Goal: Information Seeking & Learning: Check status

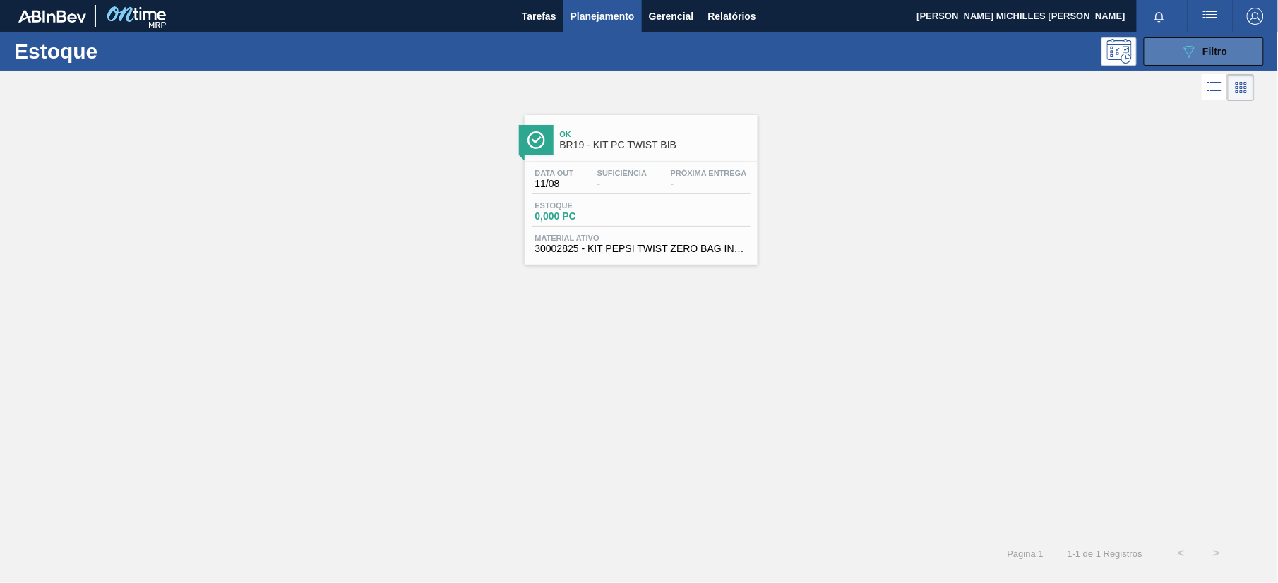
click at [1167, 64] on button "089F7B8B-B2A5-4AFE-B5C0-19BA573D28AC Filtro" at bounding box center [1204, 51] width 120 height 28
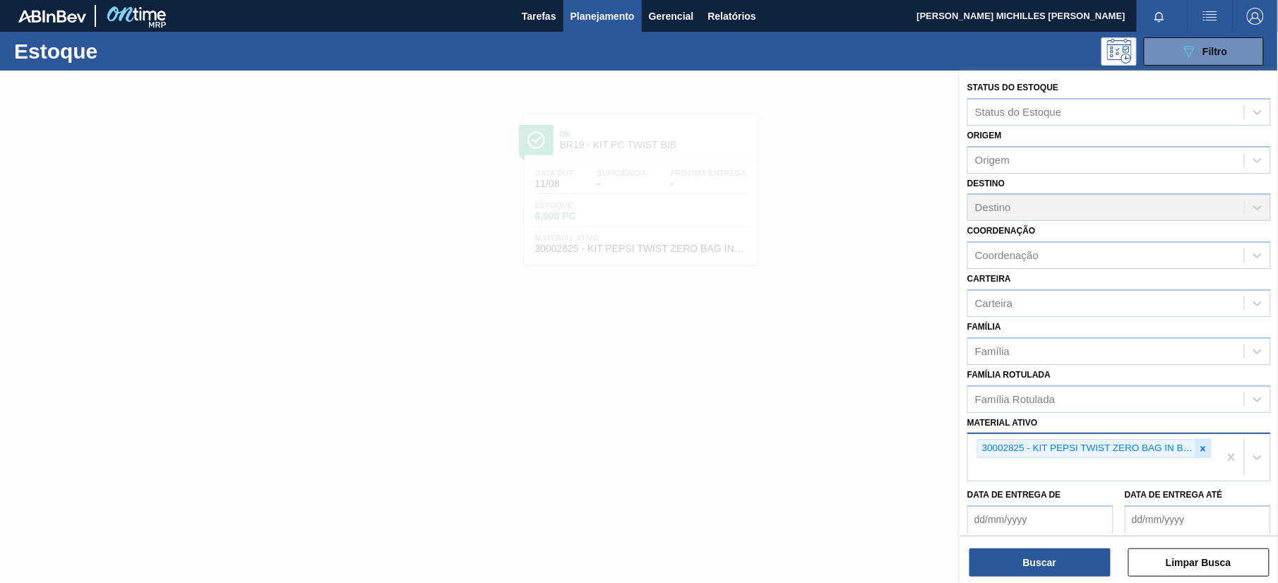
click at [1201, 446] on icon at bounding box center [1203, 448] width 5 height 5
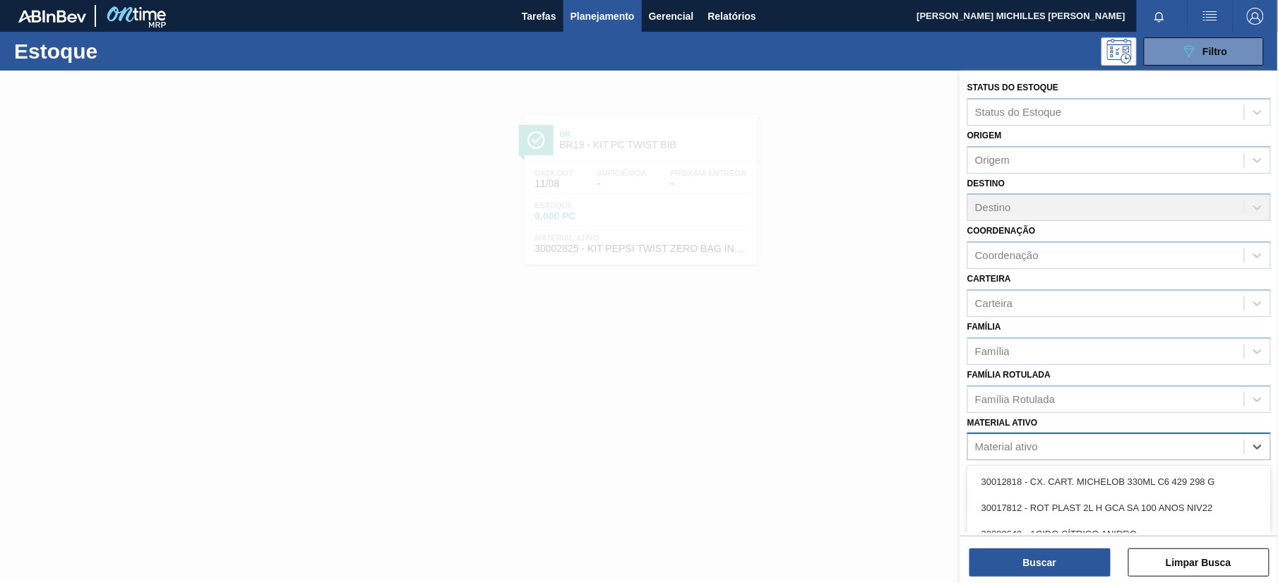
click at [1184, 449] on div "Material ativo" at bounding box center [1106, 447] width 276 height 20
paste ativo "30003188"
type ativo "30003188"
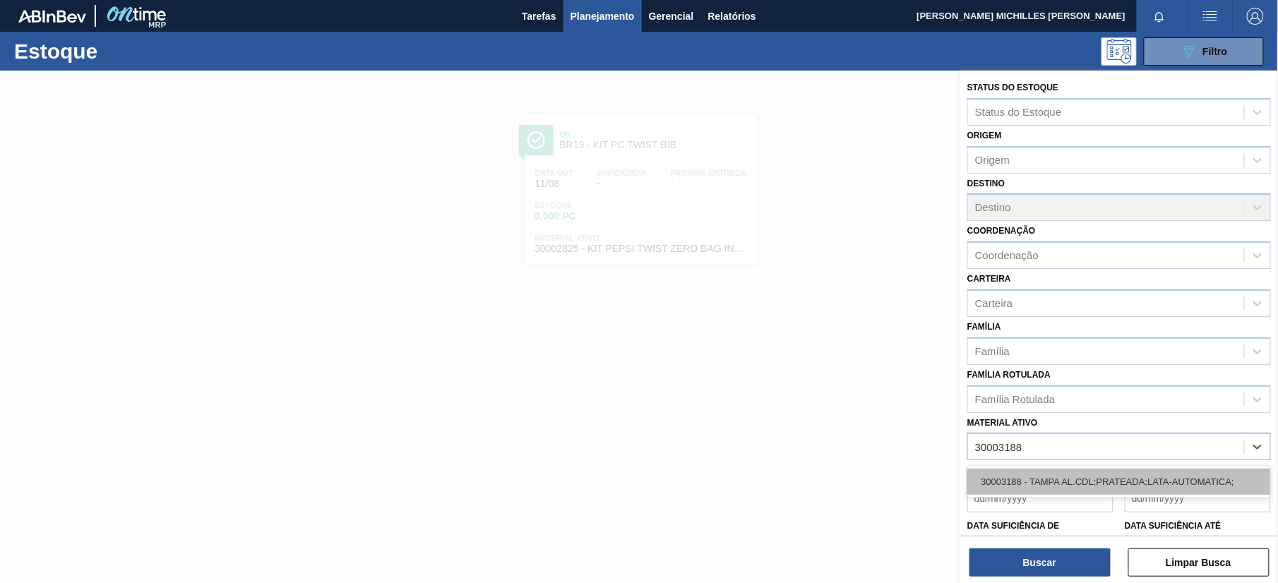
click at [1110, 486] on div "30003188 - TAMPA AL.CDL;PRATEADA;LATA-AUTOMATICA;" at bounding box center [1119, 482] width 304 height 26
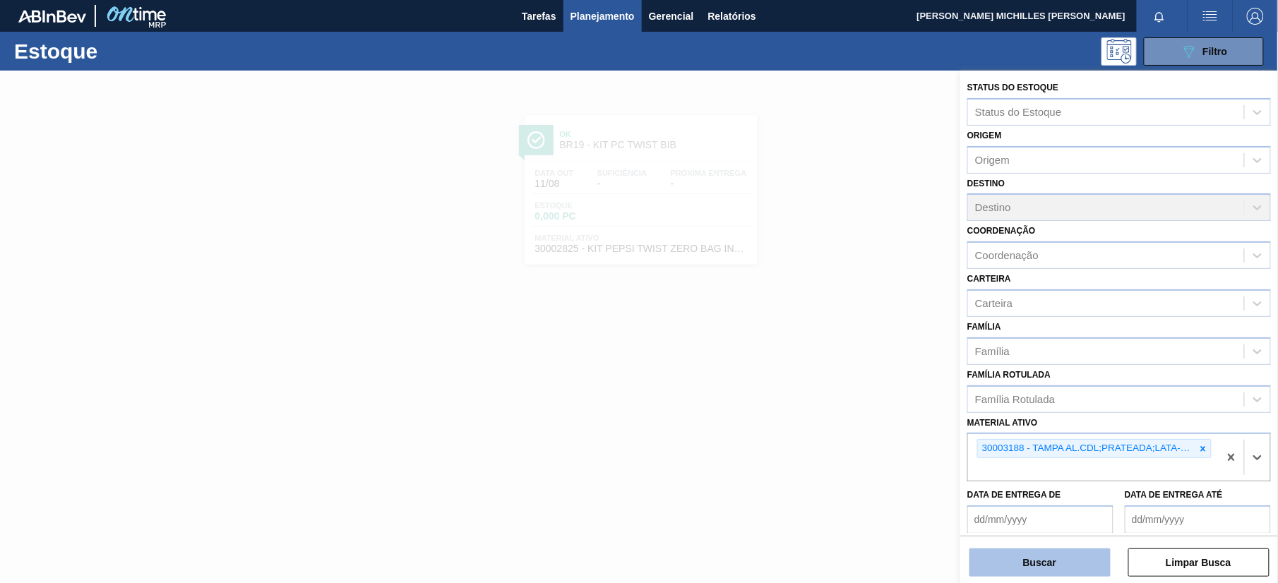
click at [1064, 563] on button "Buscar" at bounding box center [1039, 562] width 141 height 28
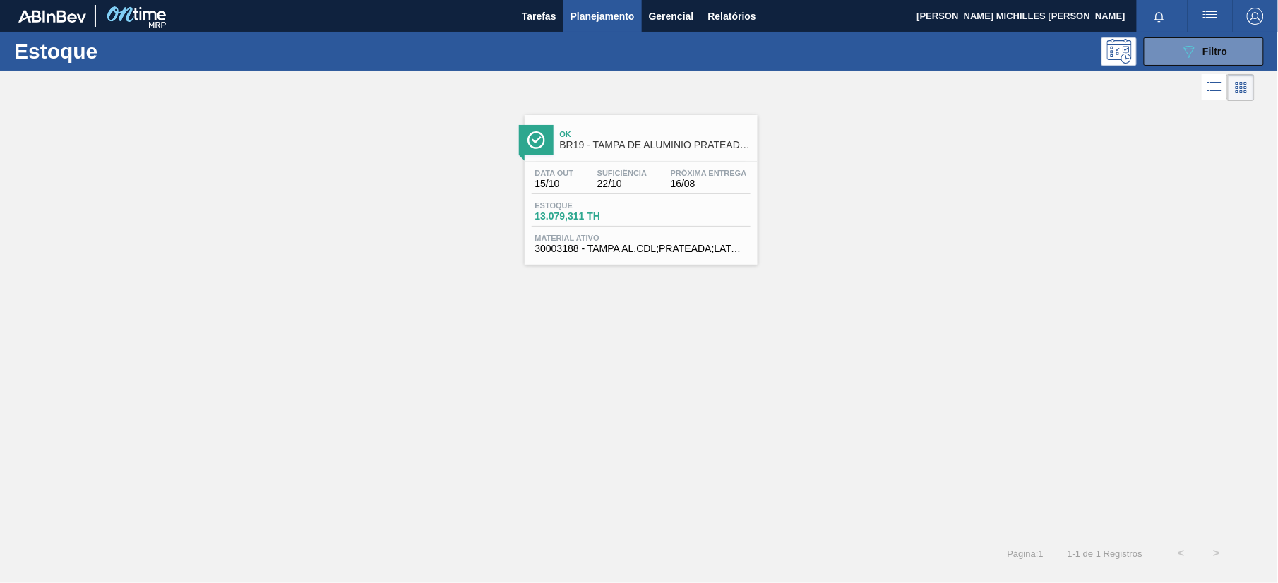
click at [690, 162] on div "Data out 15/10 Suficiência 22/10 Próxima Entrega 16/08 Estoque 13.079,311 TH Ma…" at bounding box center [640, 210] width 233 height 96
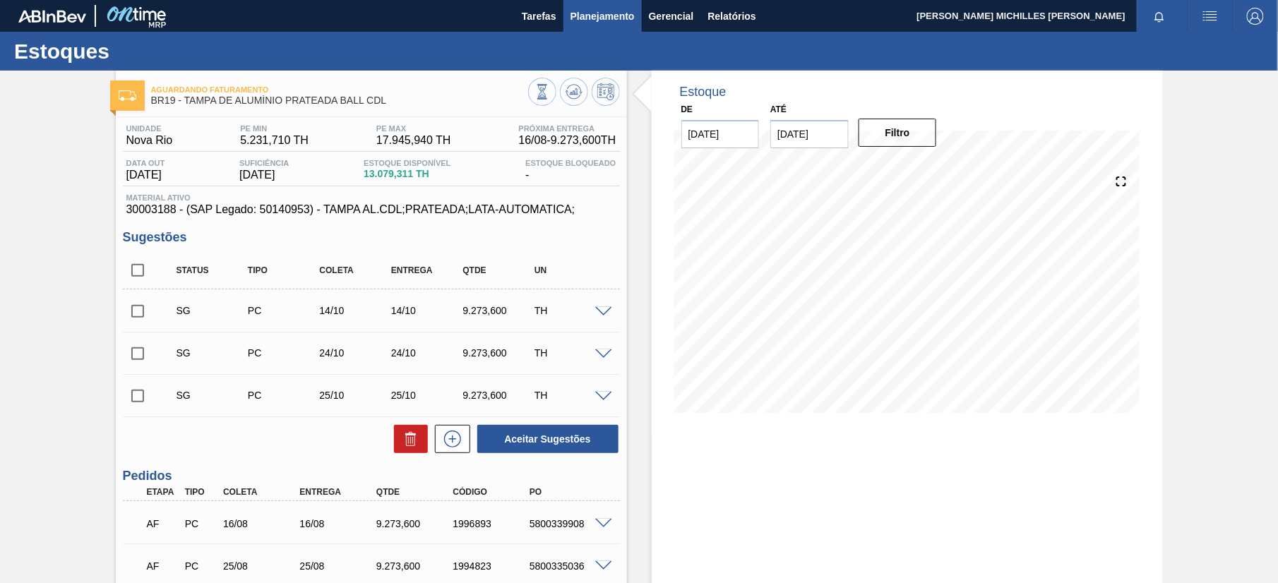
click at [589, 20] on span "Planejamento" at bounding box center [602, 16] width 64 height 17
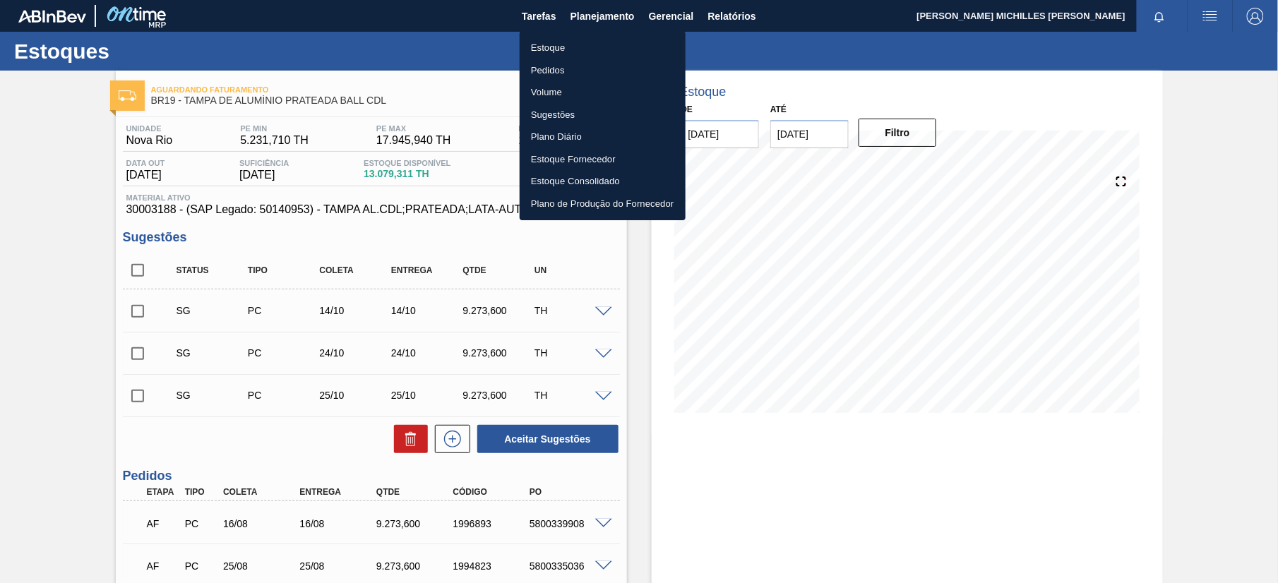
click at [599, 43] on li "Estoque" at bounding box center [603, 48] width 166 height 23
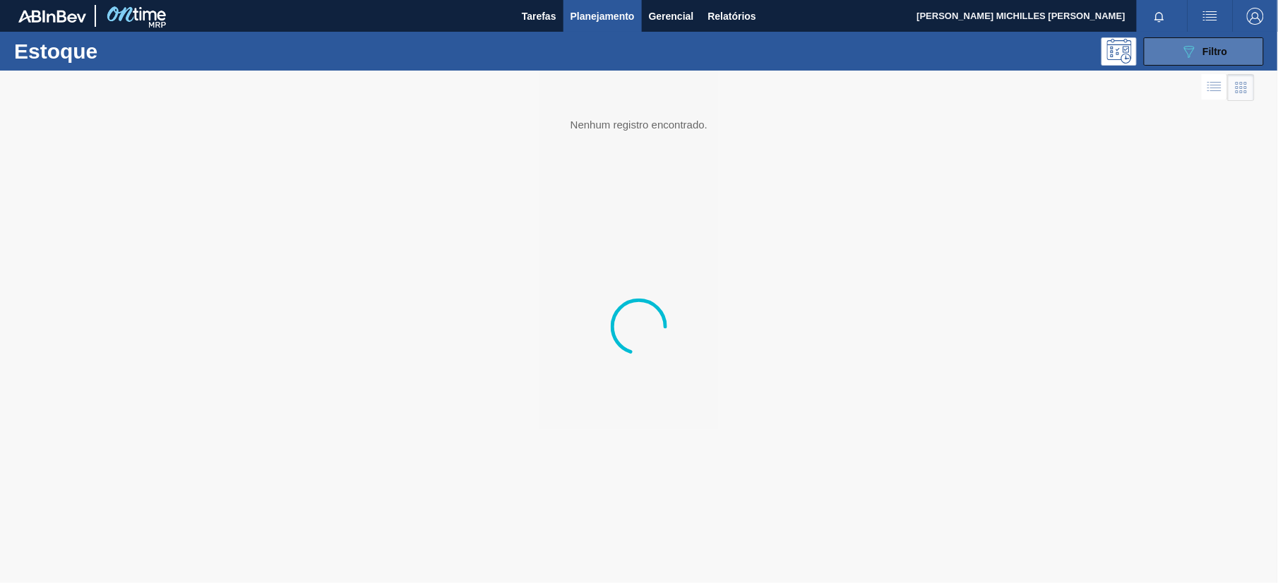
click at [1215, 43] on div "089F7B8B-B2A5-4AFE-B5C0-19BA573D28AC Filtro" at bounding box center [1203, 51] width 47 height 17
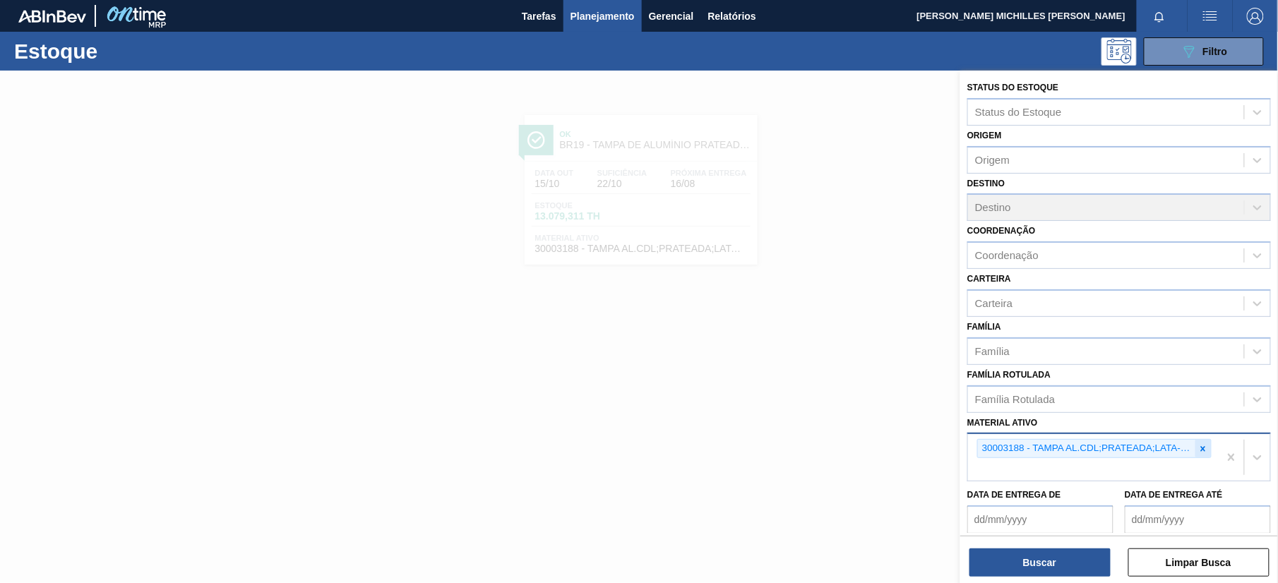
click at [1195, 441] on div at bounding box center [1203, 449] width 16 height 18
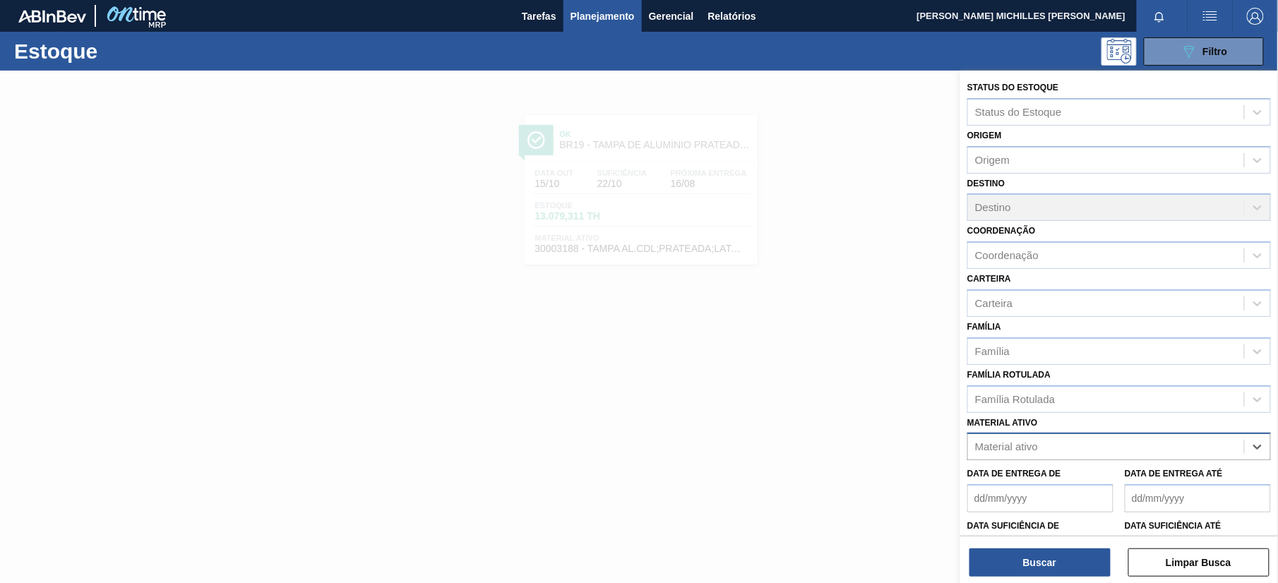
paste ativo "30029828"
type ativo "30029828"
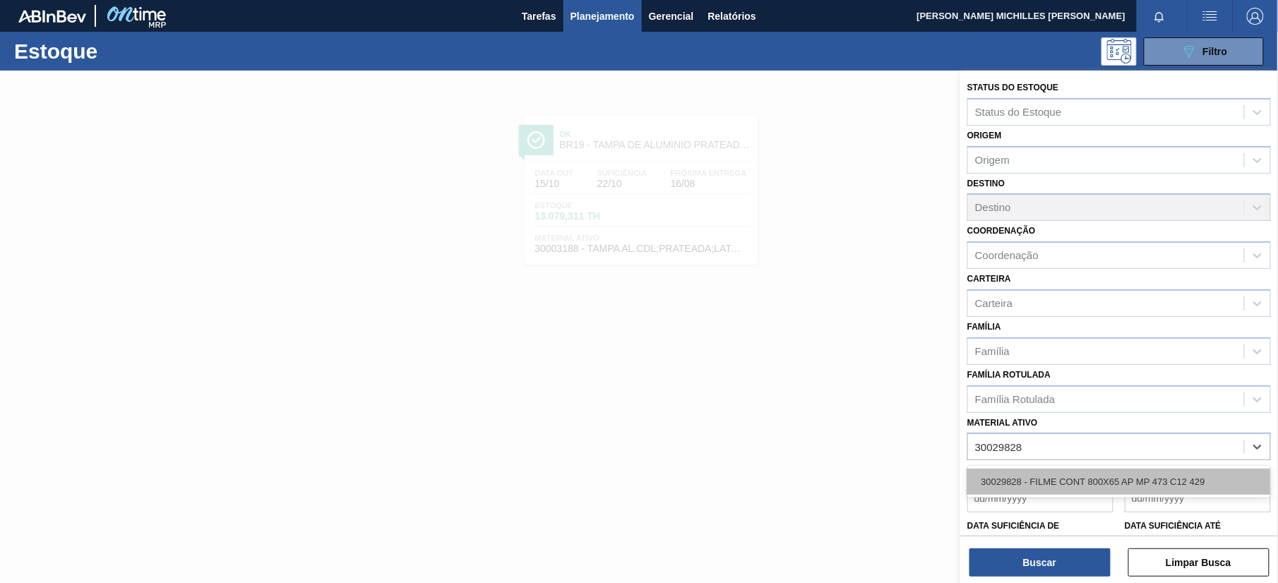
click at [1131, 473] on div "30029828 - FILME CONT 800X65 AP MP 473 C12 429" at bounding box center [1119, 482] width 304 height 26
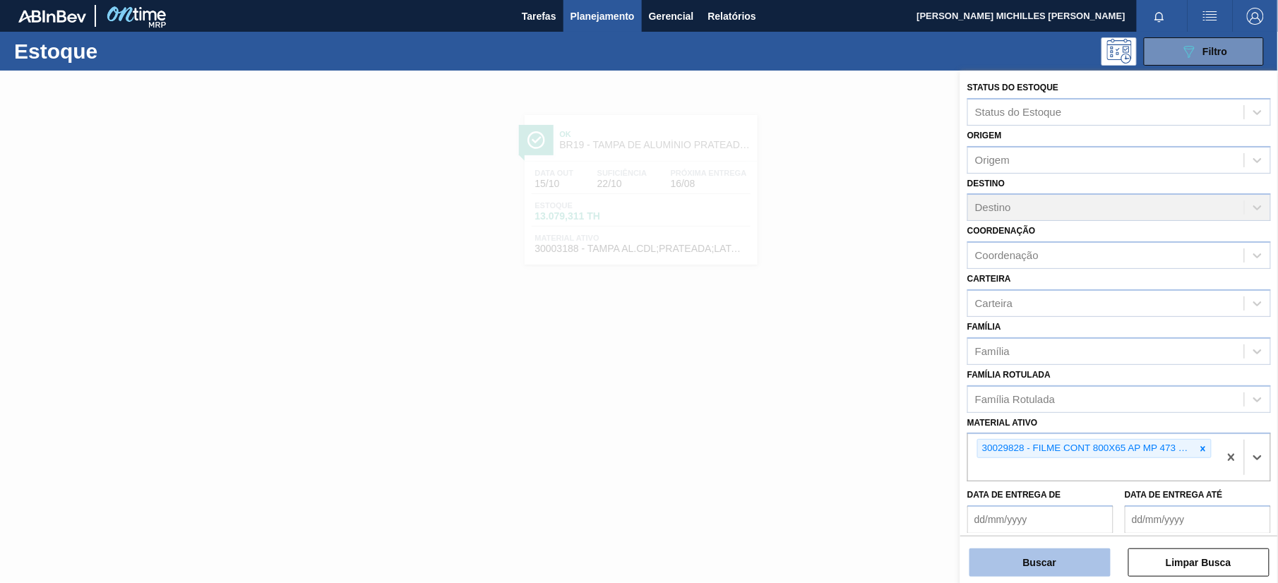
click at [1077, 571] on button "Buscar" at bounding box center [1039, 562] width 141 height 28
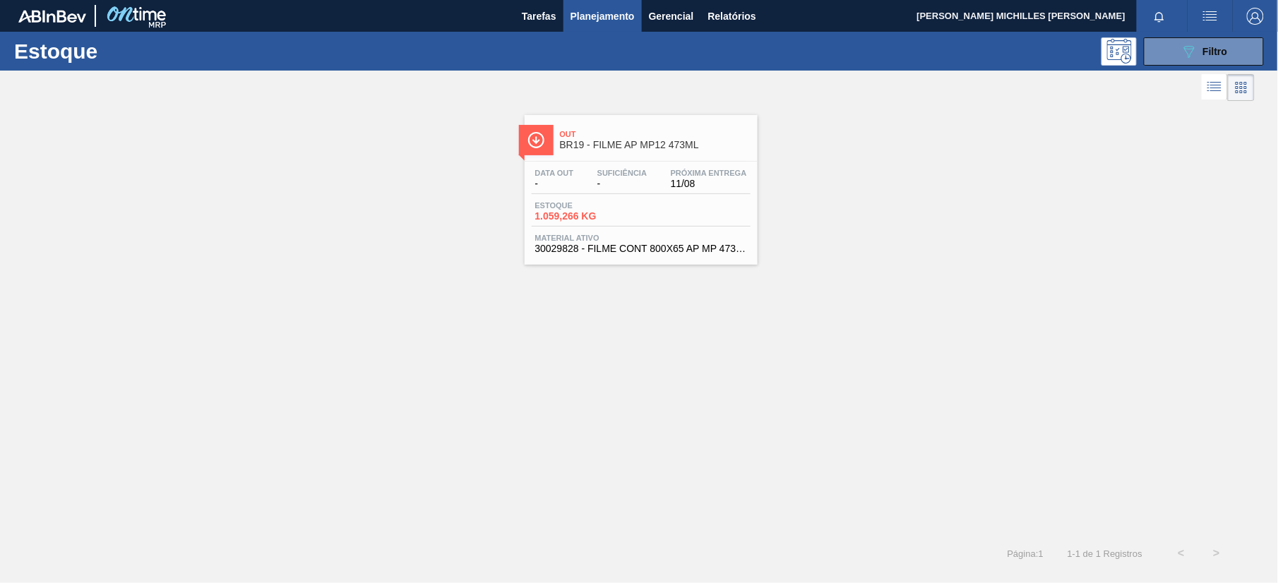
click at [695, 216] on div "Estoque 1.059,266 KG" at bounding box center [641, 213] width 219 height 25
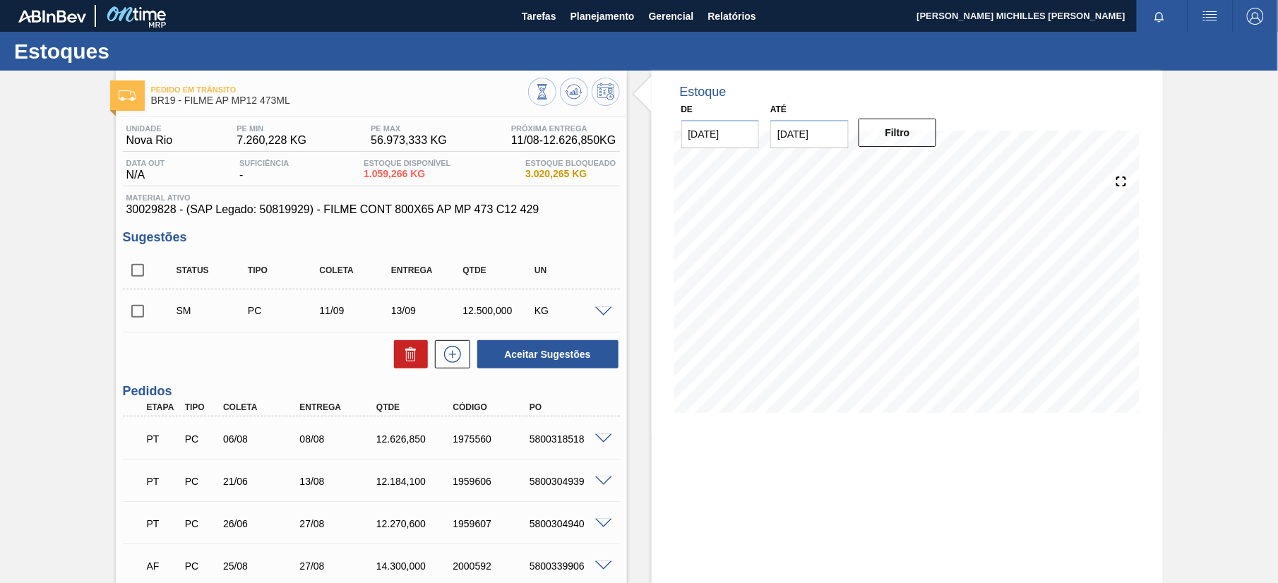
click at [608, 444] on div "5800318518" at bounding box center [568, 438] width 85 height 11
click at [601, 478] on span at bounding box center [603, 481] width 17 height 11
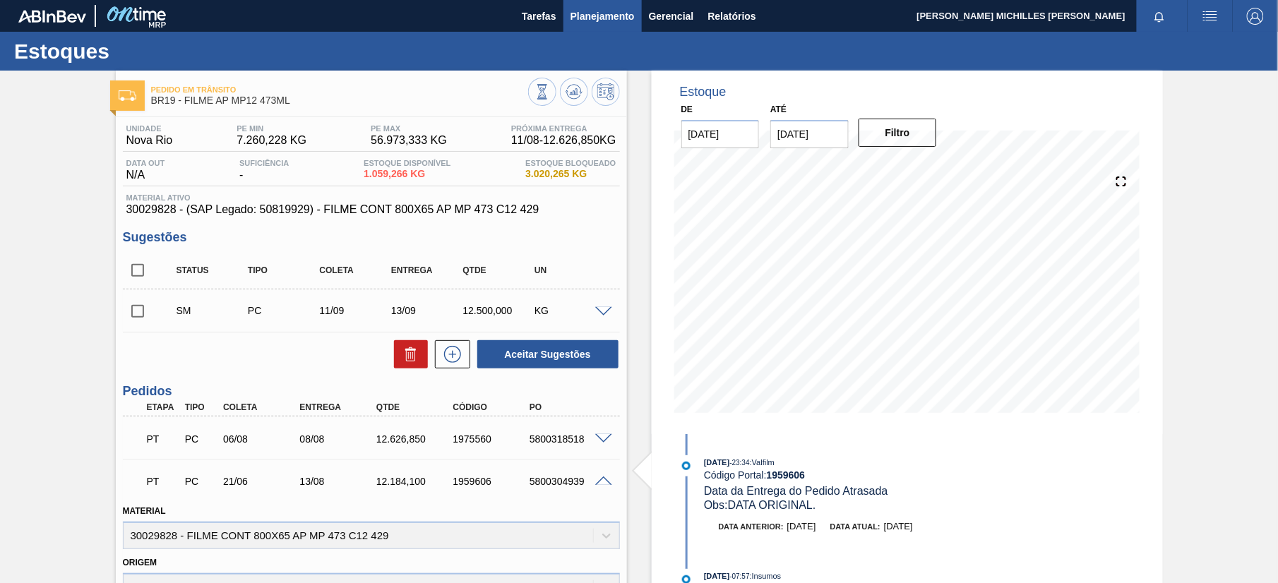
click at [596, 23] on span "Planejamento" at bounding box center [602, 16] width 64 height 17
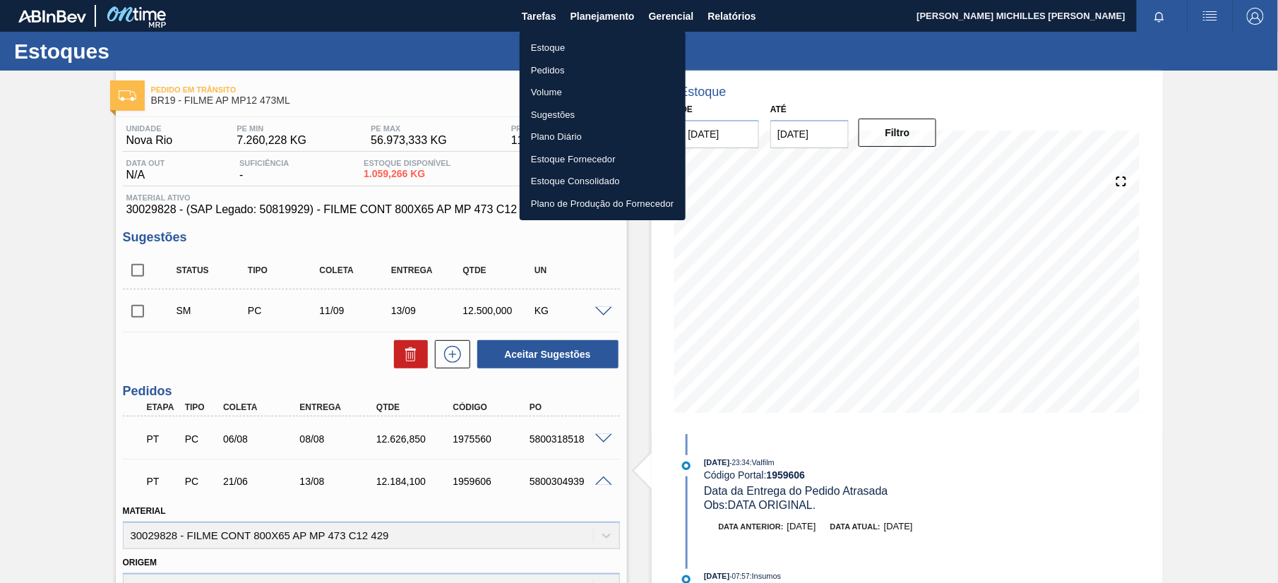
click at [608, 41] on li "Estoque" at bounding box center [603, 48] width 166 height 23
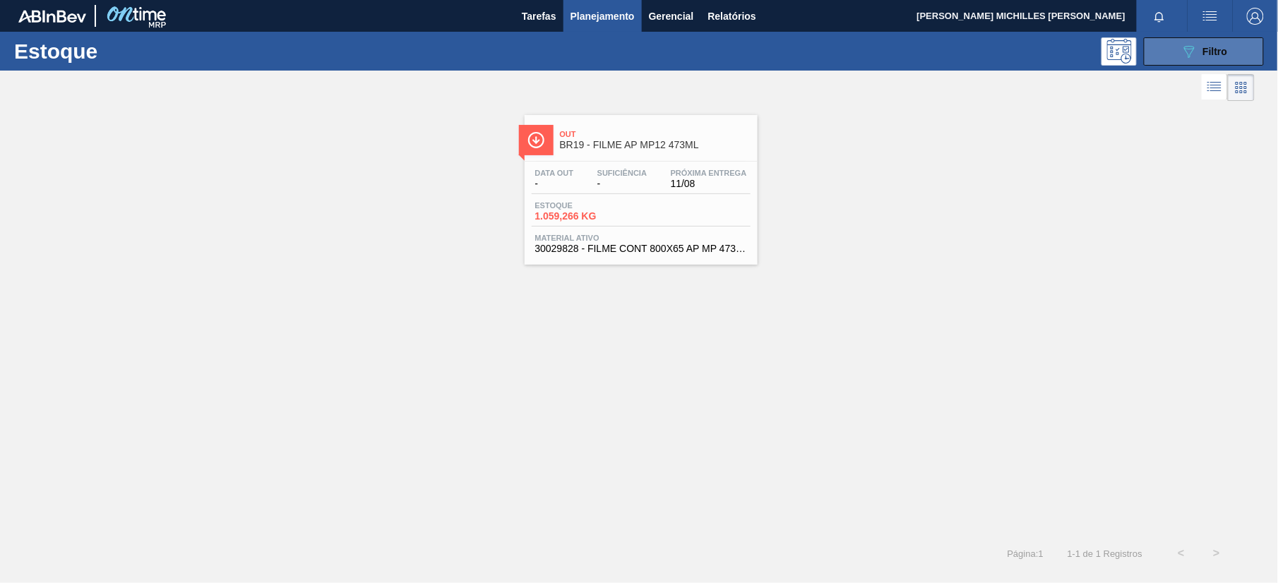
click at [1173, 54] on button "089F7B8B-B2A5-4AFE-B5C0-19BA573D28AC Filtro" at bounding box center [1204, 51] width 120 height 28
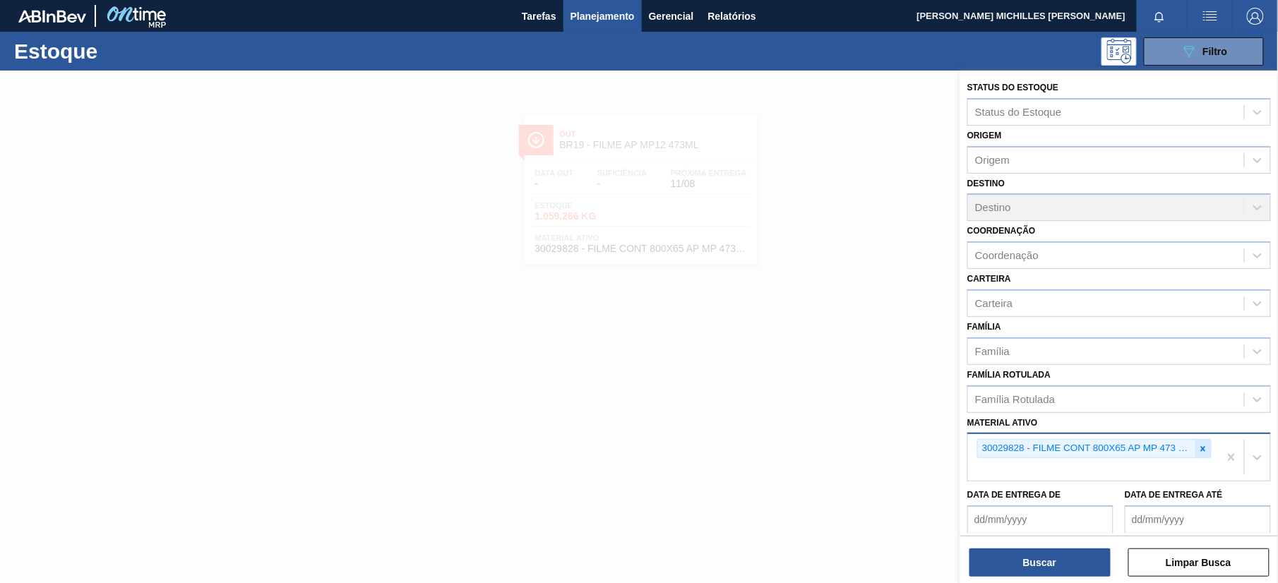
click at [1203, 446] on icon at bounding box center [1203, 449] width 10 height 10
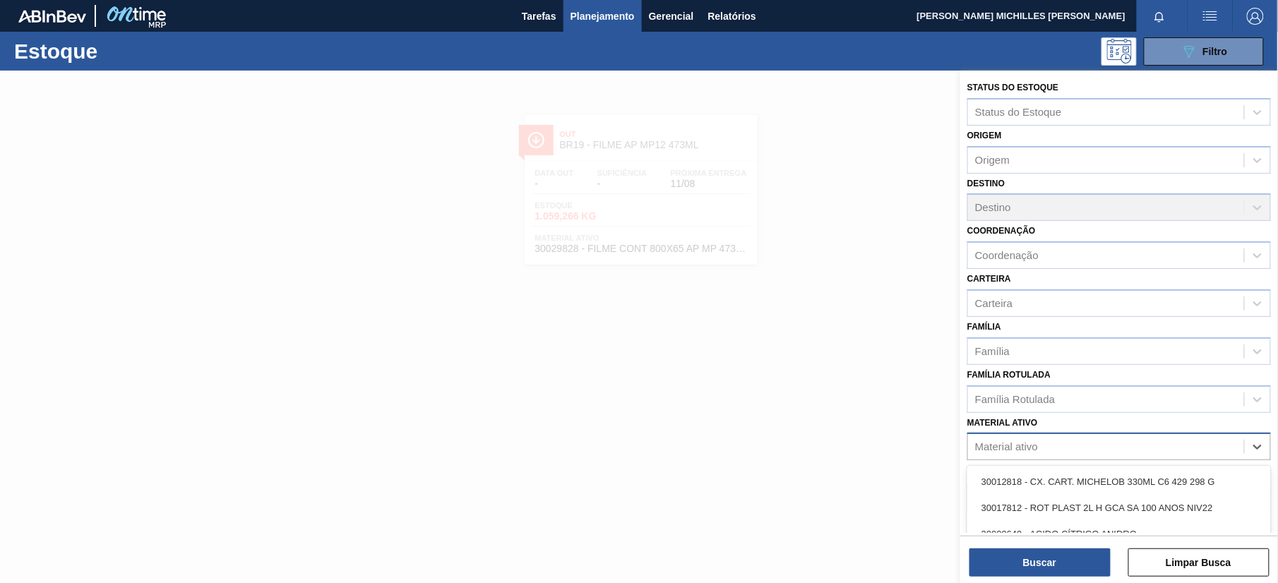
paste ativo "30007970"
type ativo "30007970"
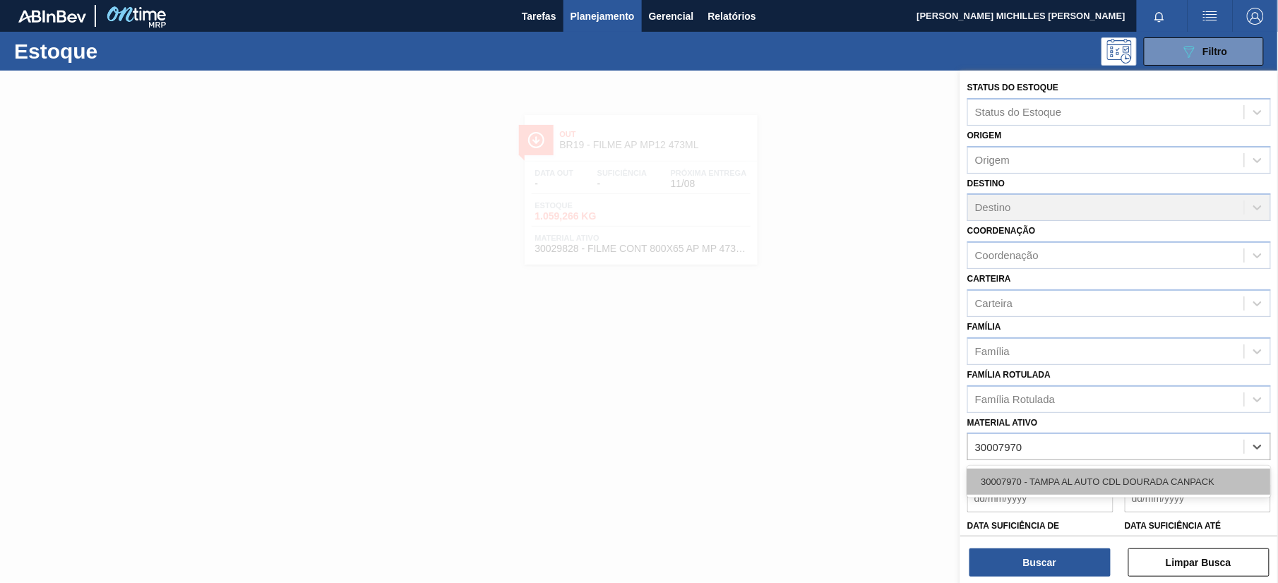
click at [1223, 481] on div "30007970 - TAMPA AL AUTO CDL DOURADA CANPACK" at bounding box center [1119, 482] width 304 height 26
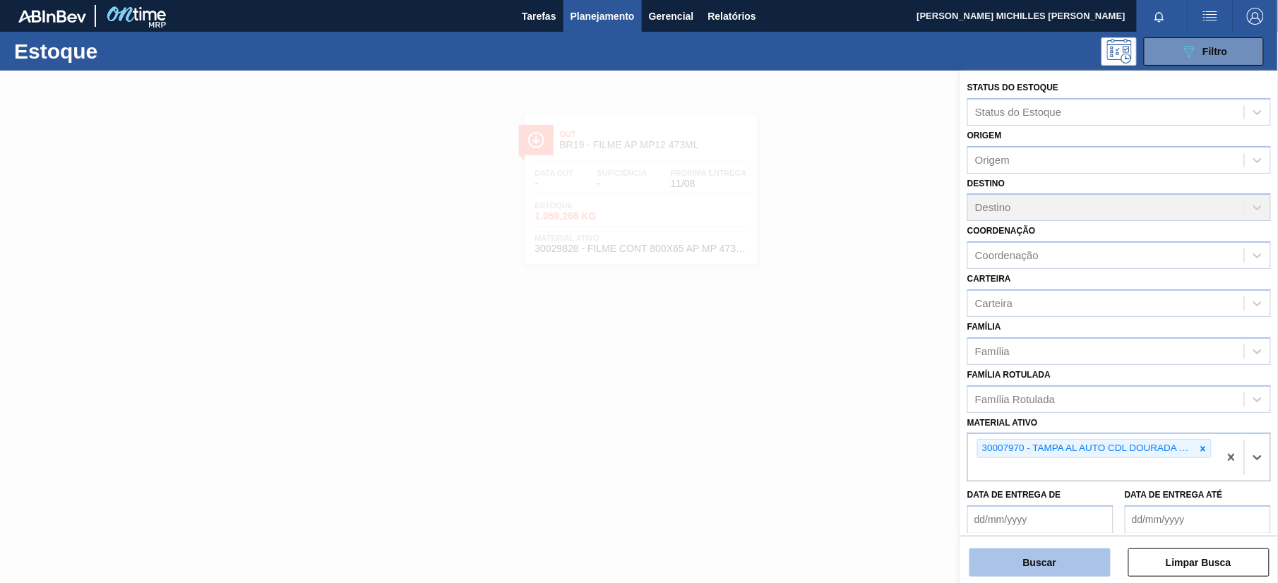
click at [1076, 569] on button "Buscar" at bounding box center [1039, 562] width 141 height 28
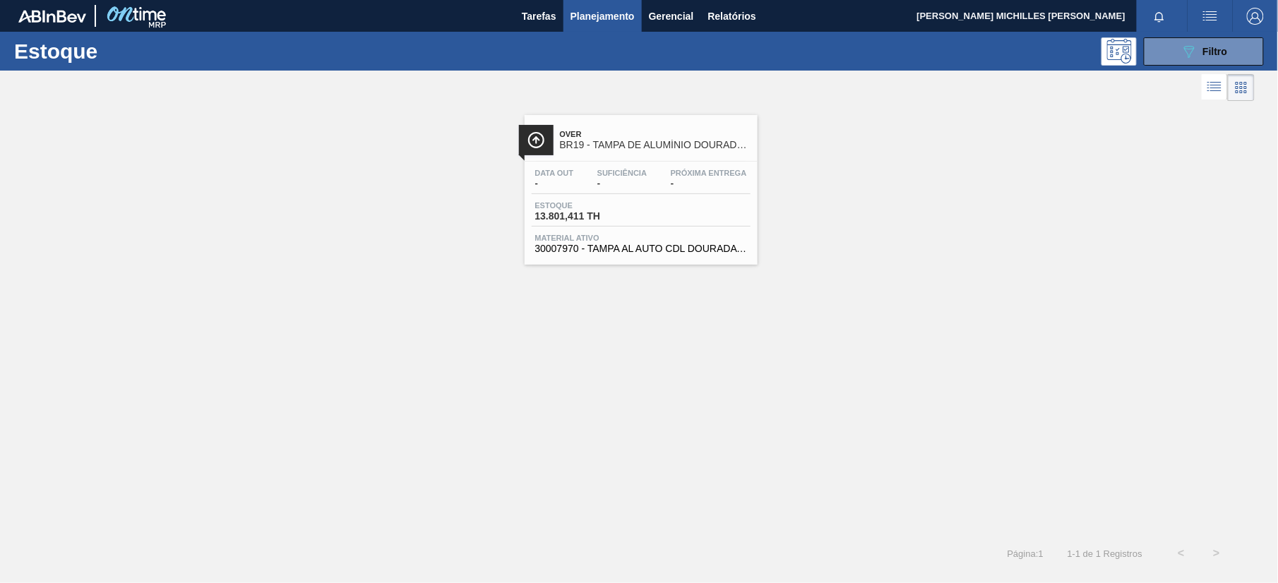
click at [654, 193] on div "Data out - Suficiência - Próxima Entrega -" at bounding box center [641, 181] width 219 height 25
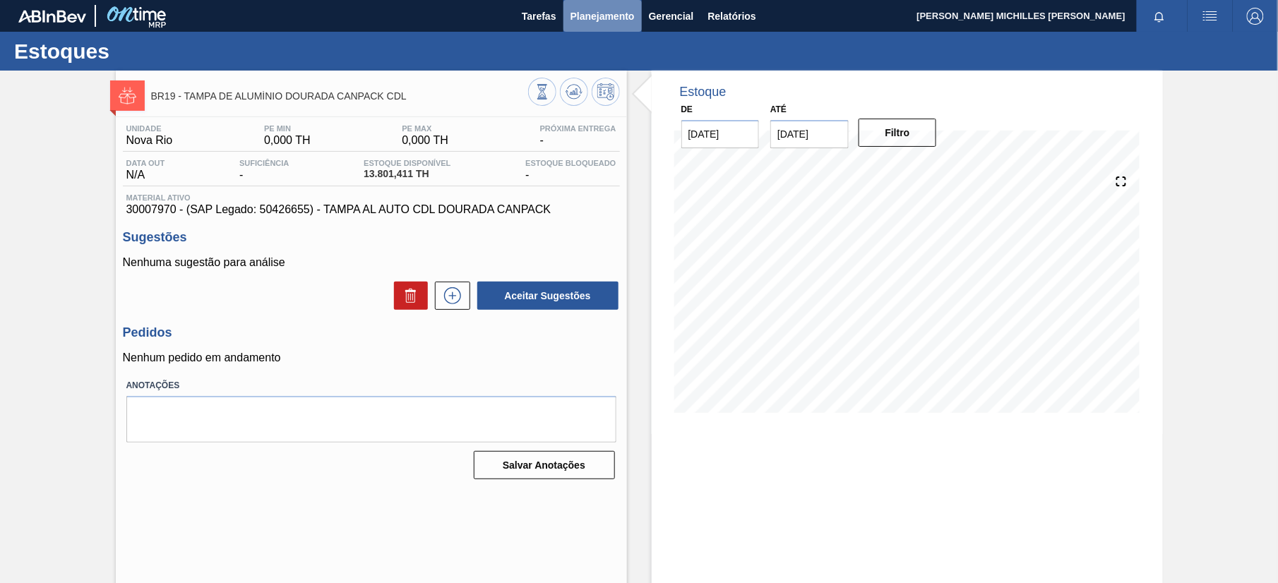
click at [608, 21] on span "Planejamento" at bounding box center [602, 16] width 64 height 17
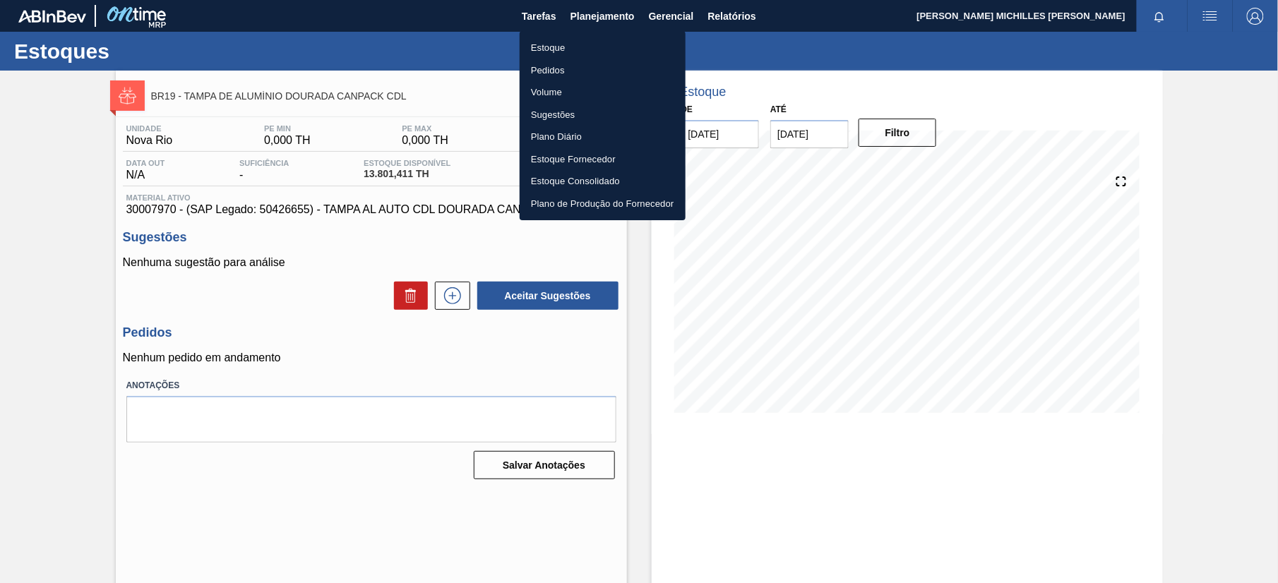
click at [576, 43] on li "Estoque" at bounding box center [603, 48] width 166 height 23
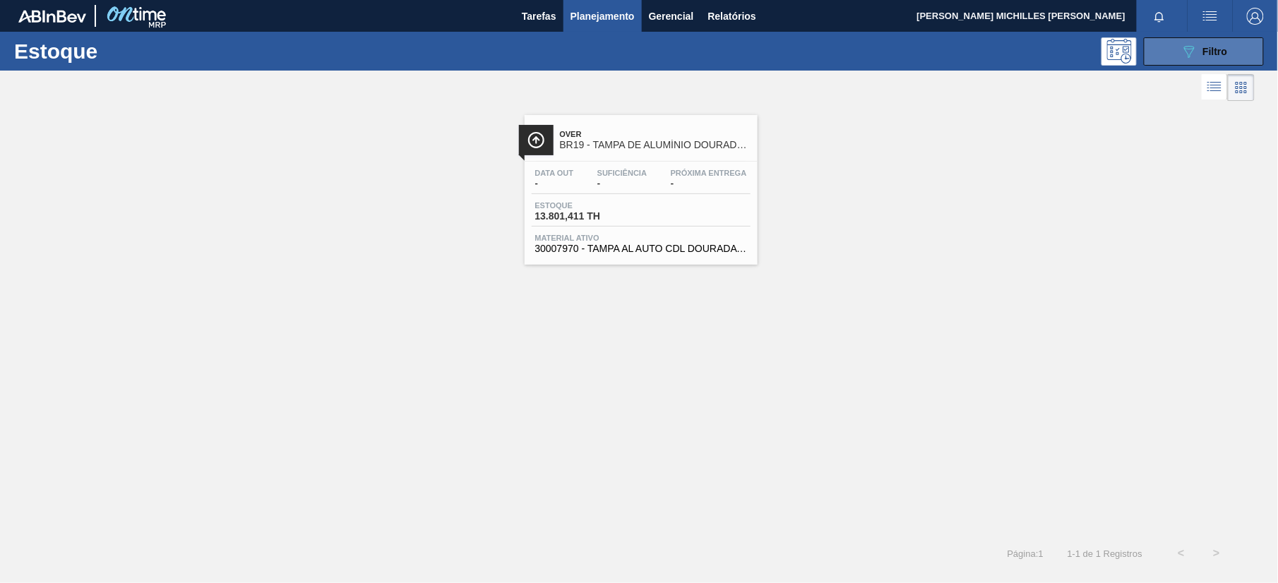
click at [1232, 54] on button "089F7B8B-B2A5-4AFE-B5C0-19BA573D28AC Filtro" at bounding box center [1204, 51] width 120 height 28
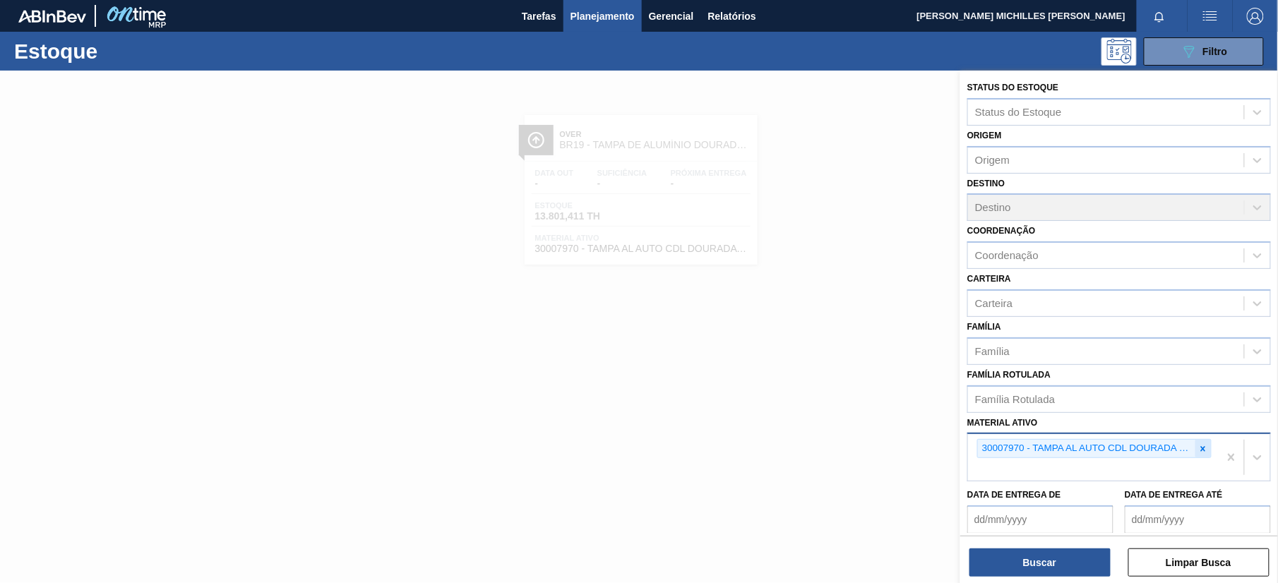
click at [1203, 450] on icon at bounding box center [1203, 449] width 10 height 10
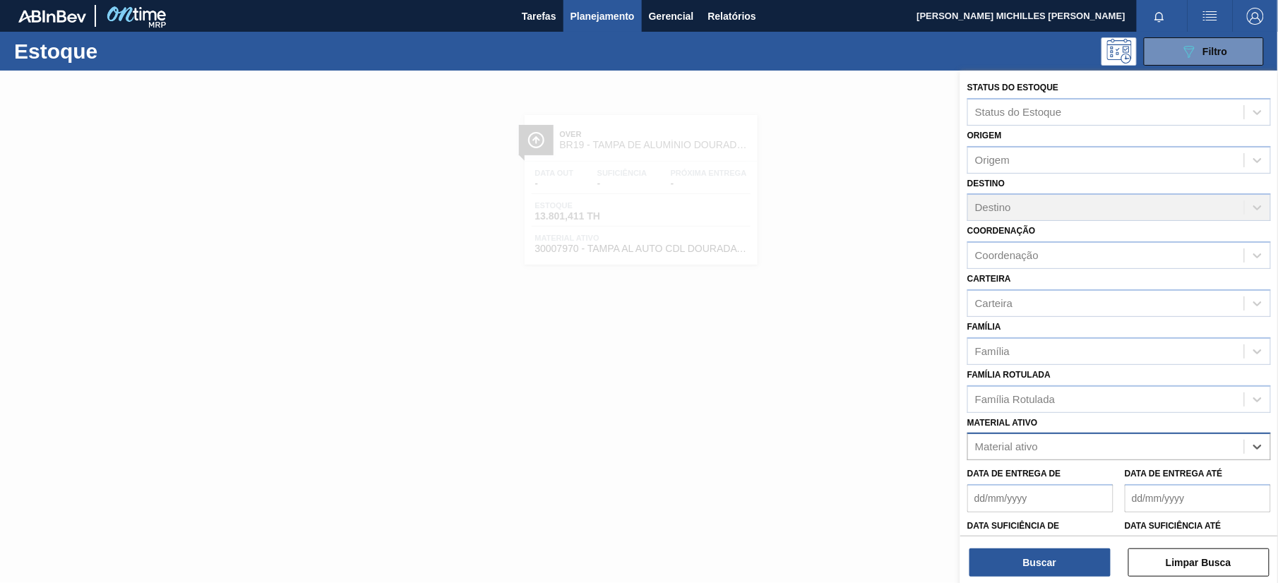
paste ativo "20005590"
type ativo "20005590"
click at [1077, 450] on div "Material ativo" at bounding box center [1106, 447] width 276 height 20
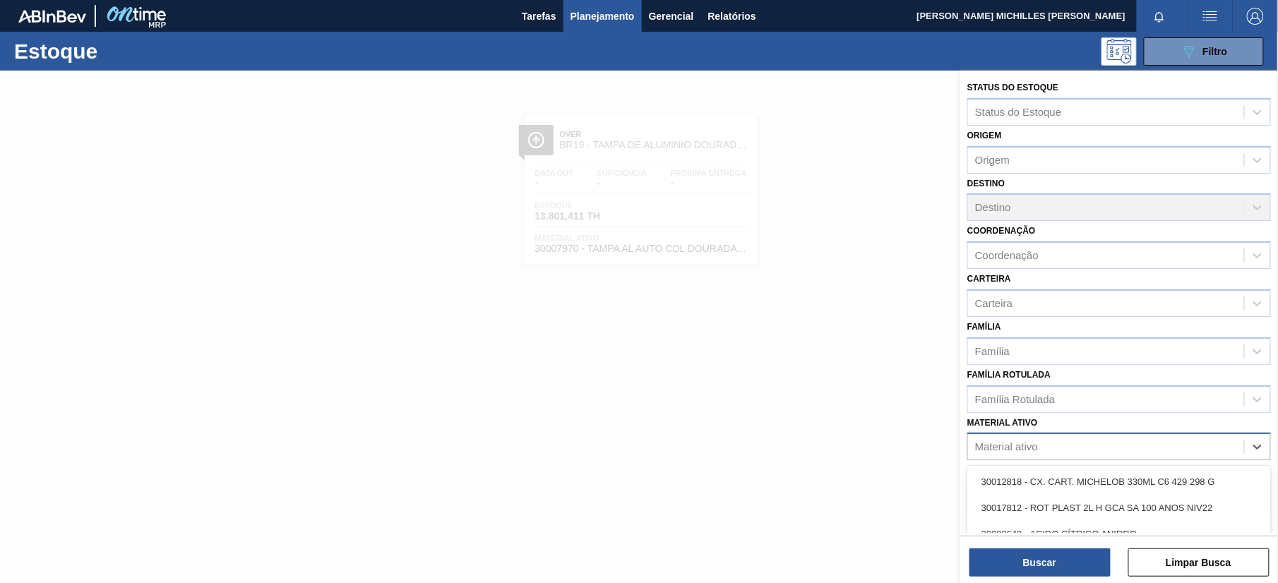
paste ativo "20005590"
type ativo "20005590"
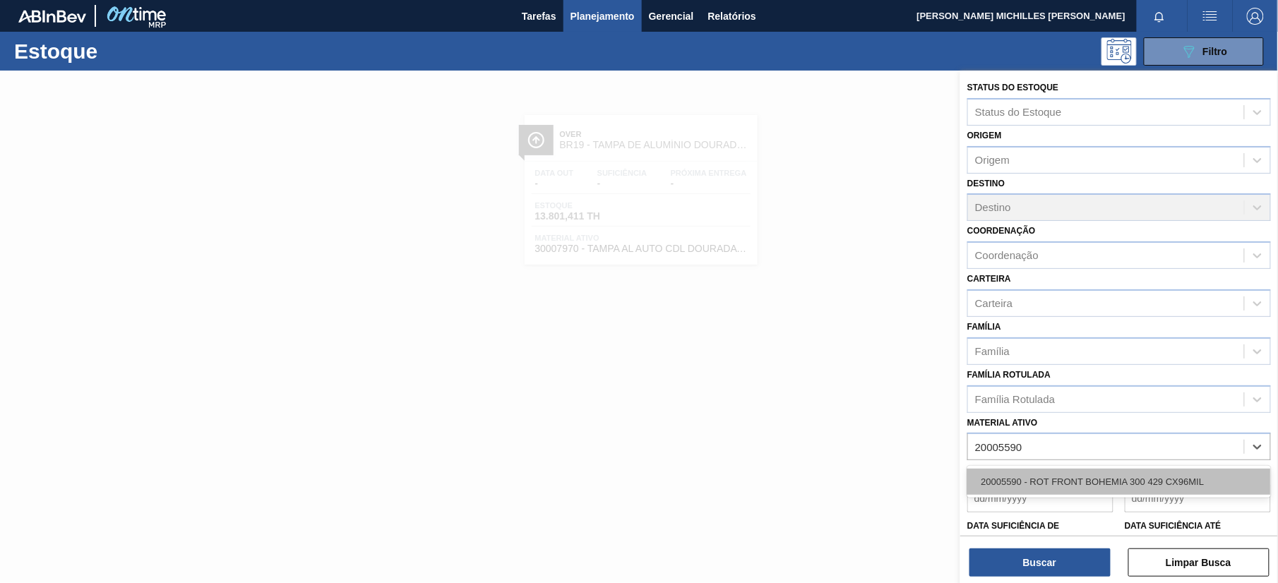
click at [1108, 481] on div "20005590 - ROT FRONT BOHEMIA 300 429 CX96MIL" at bounding box center [1119, 482] width 304 height 26
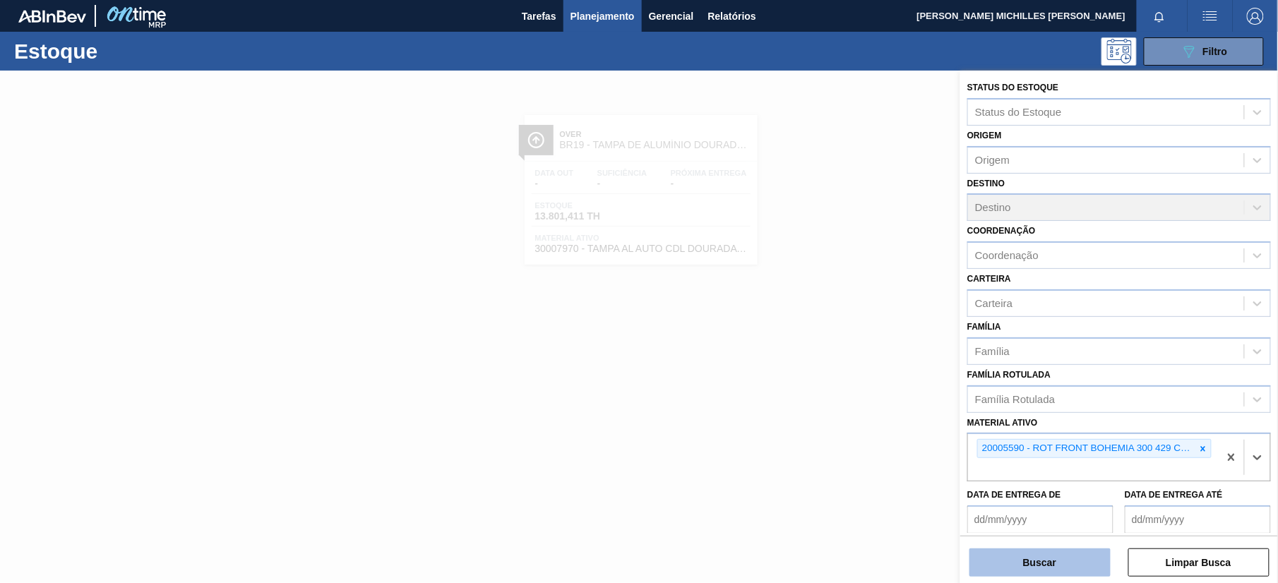
click at [1090, 559] on button "Buscar" at bounding box center [1039, 562] width 141 height 28
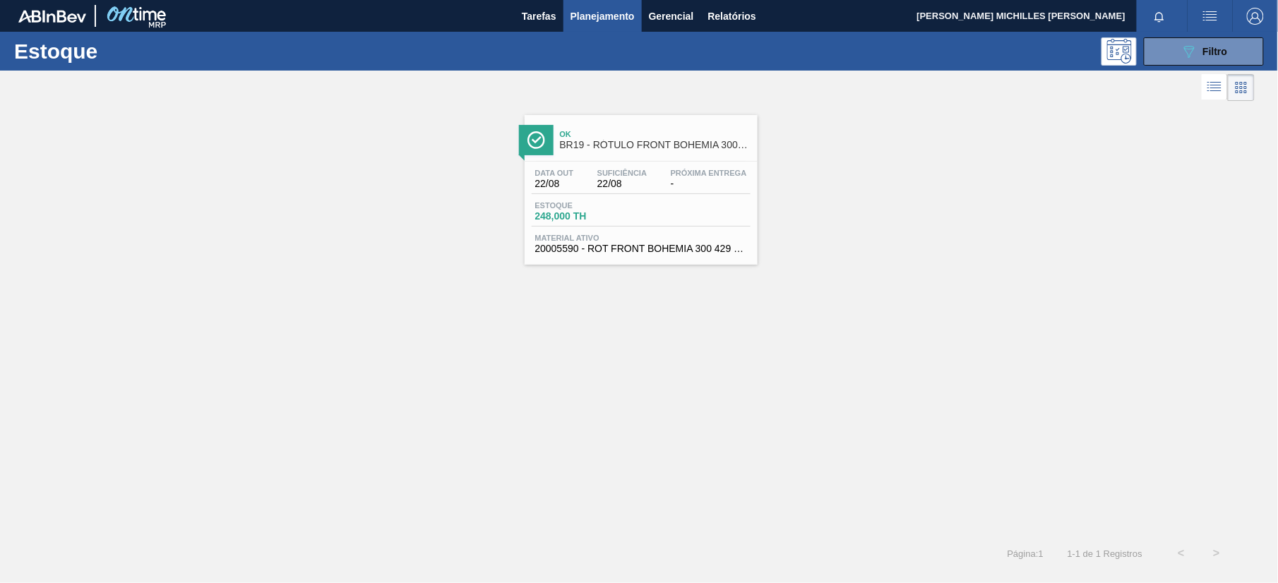
click at [668, 203] on div "Estoque 248,000 TH" at bounding box center [641, 213] width 219 height 25
